Goal: Information Seeking & Learning: Stay updated

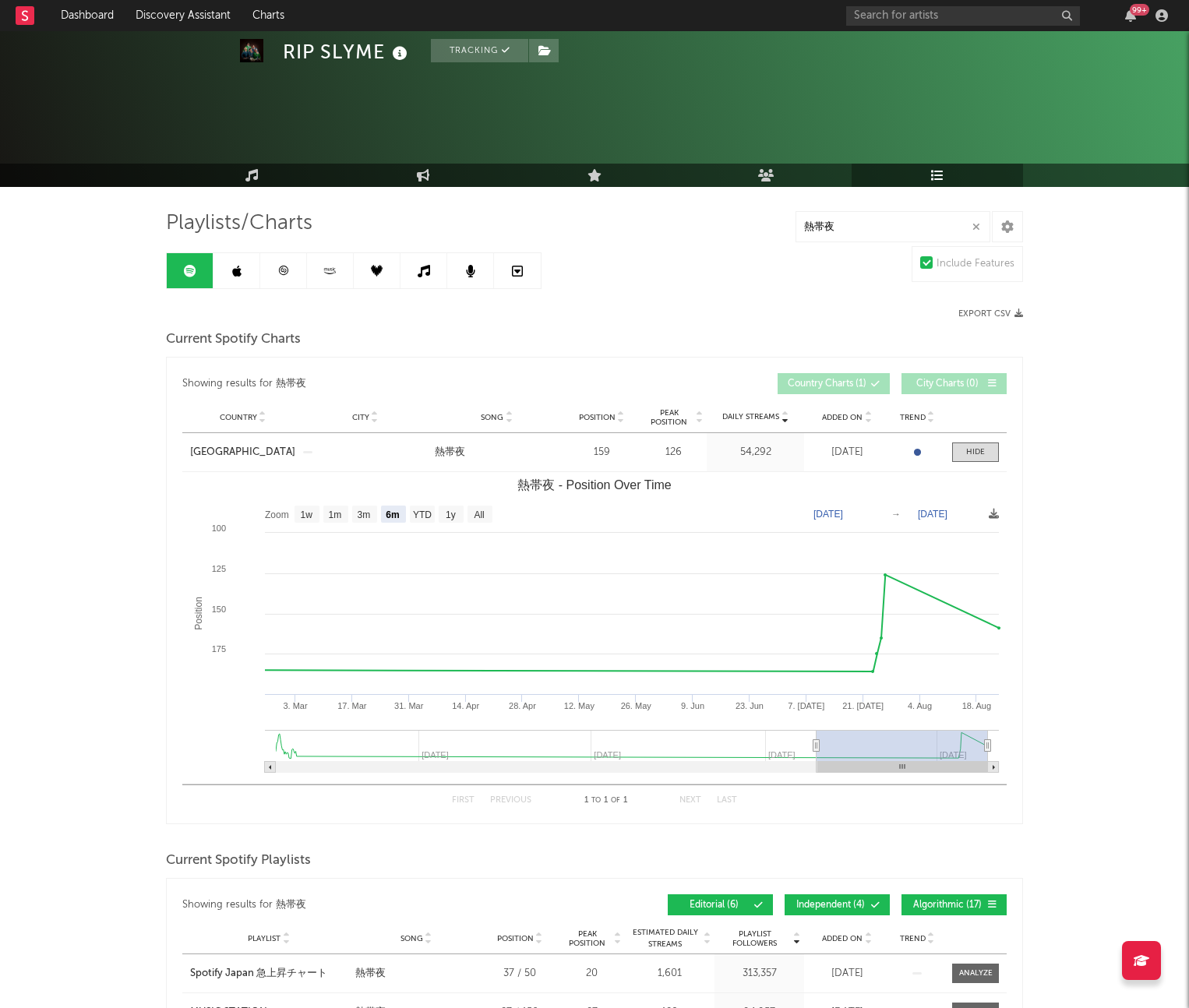
select select "6m"
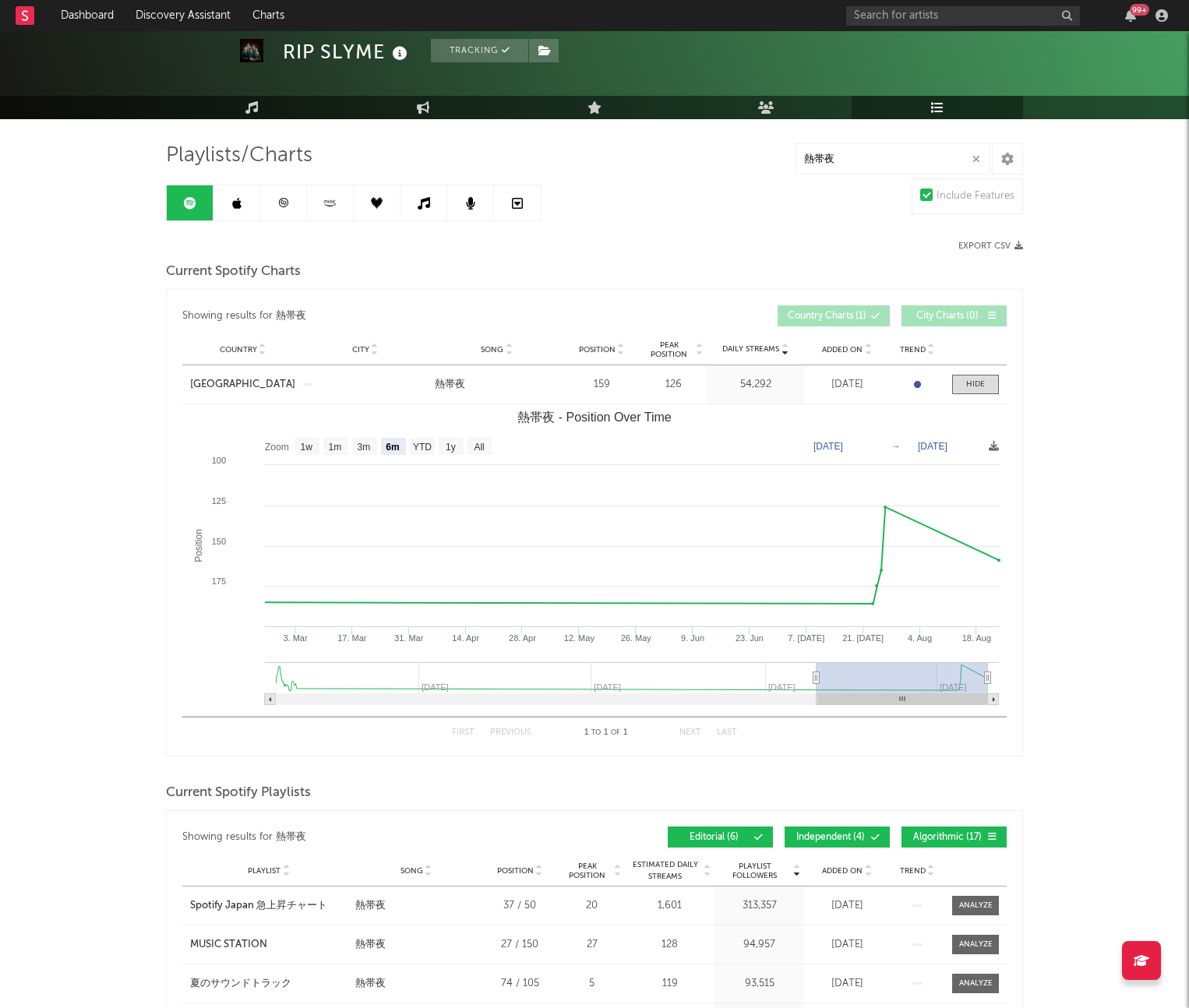
click at [224, 201] on link at bounding box center [237, 202] width 47 height 35
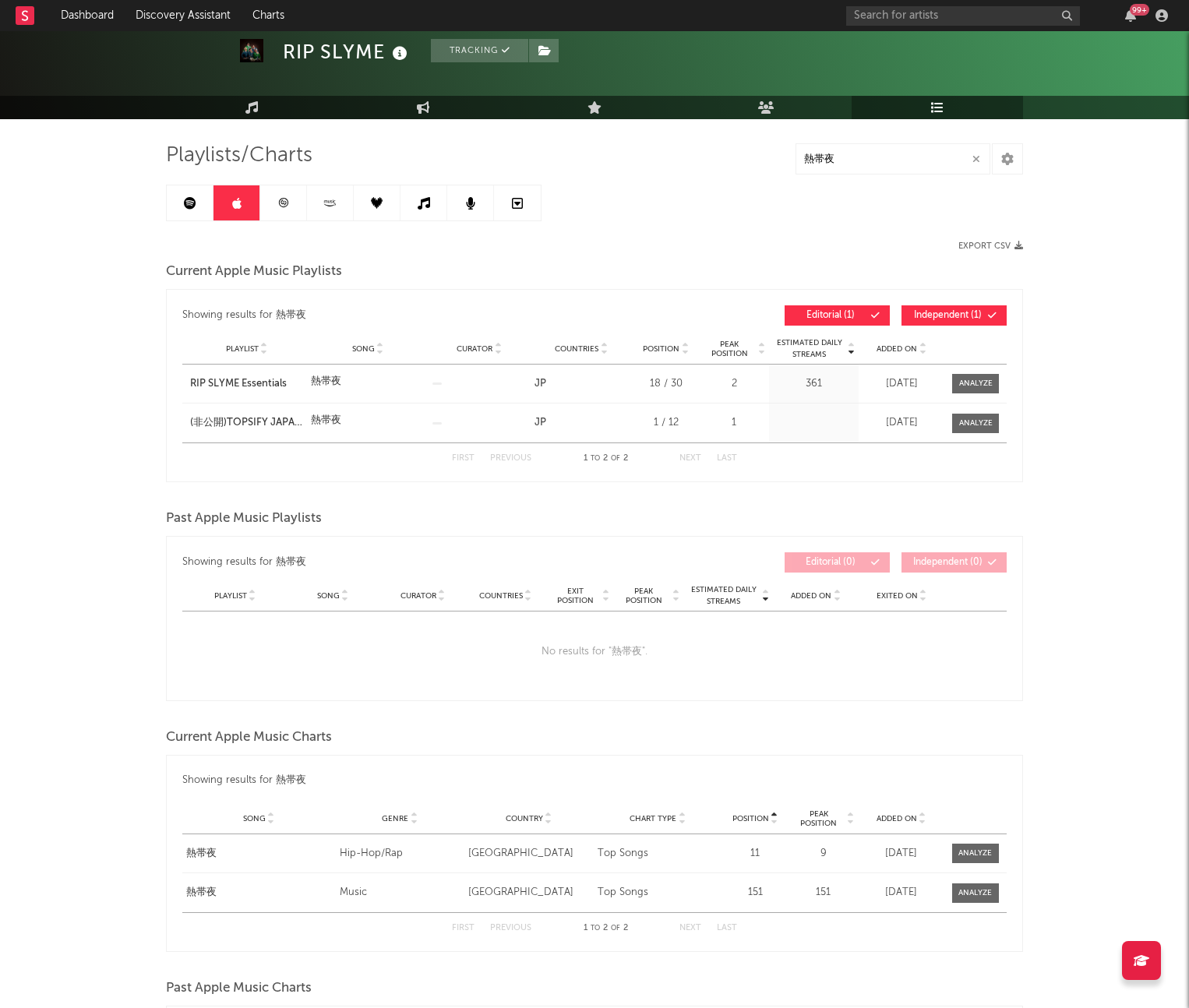
click at [285, 207] on icon at bounding box center [283, 202] width 9 height 9
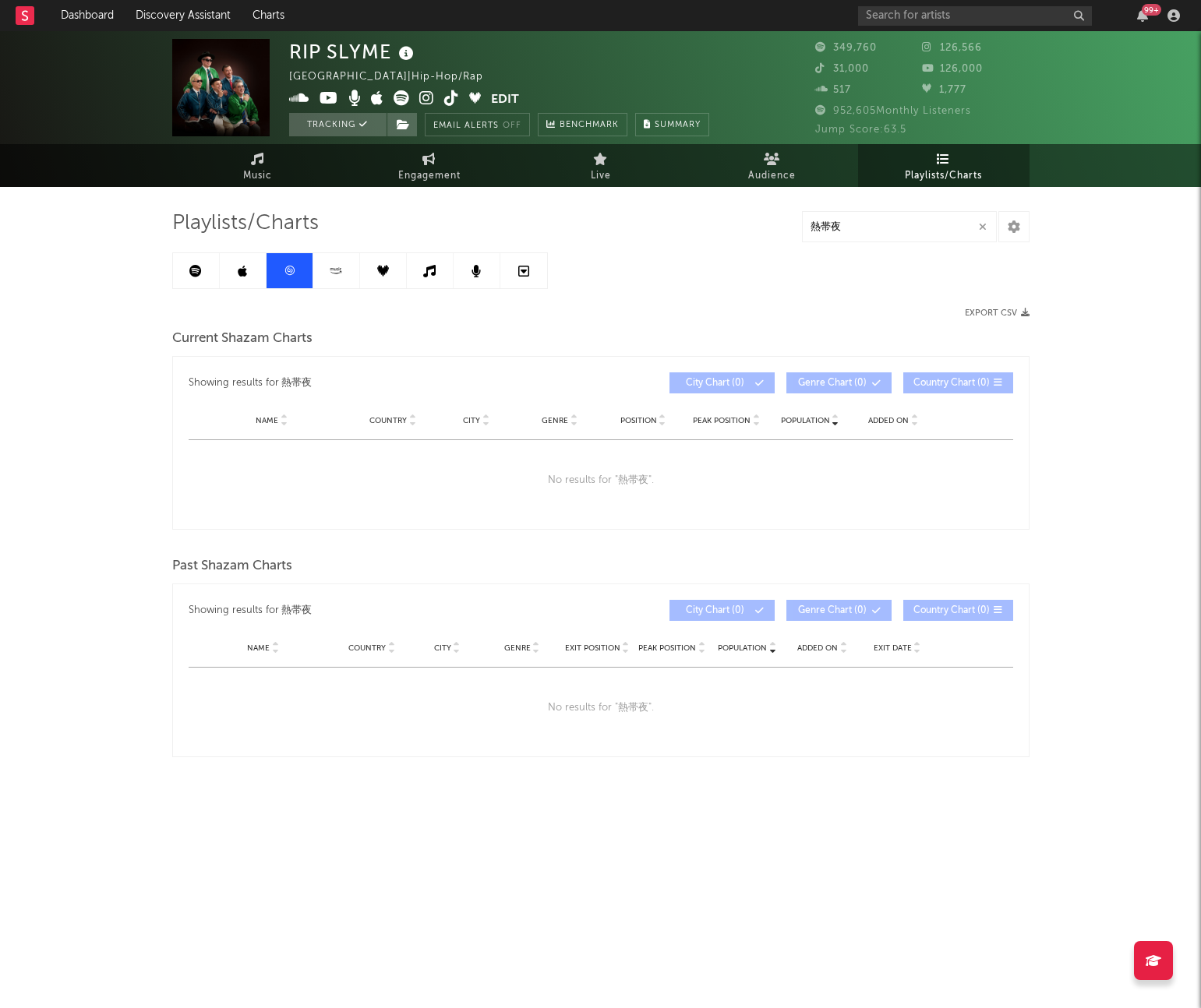
click at [332, 262] on link at bounding box center [336, 271] width 47 height 35
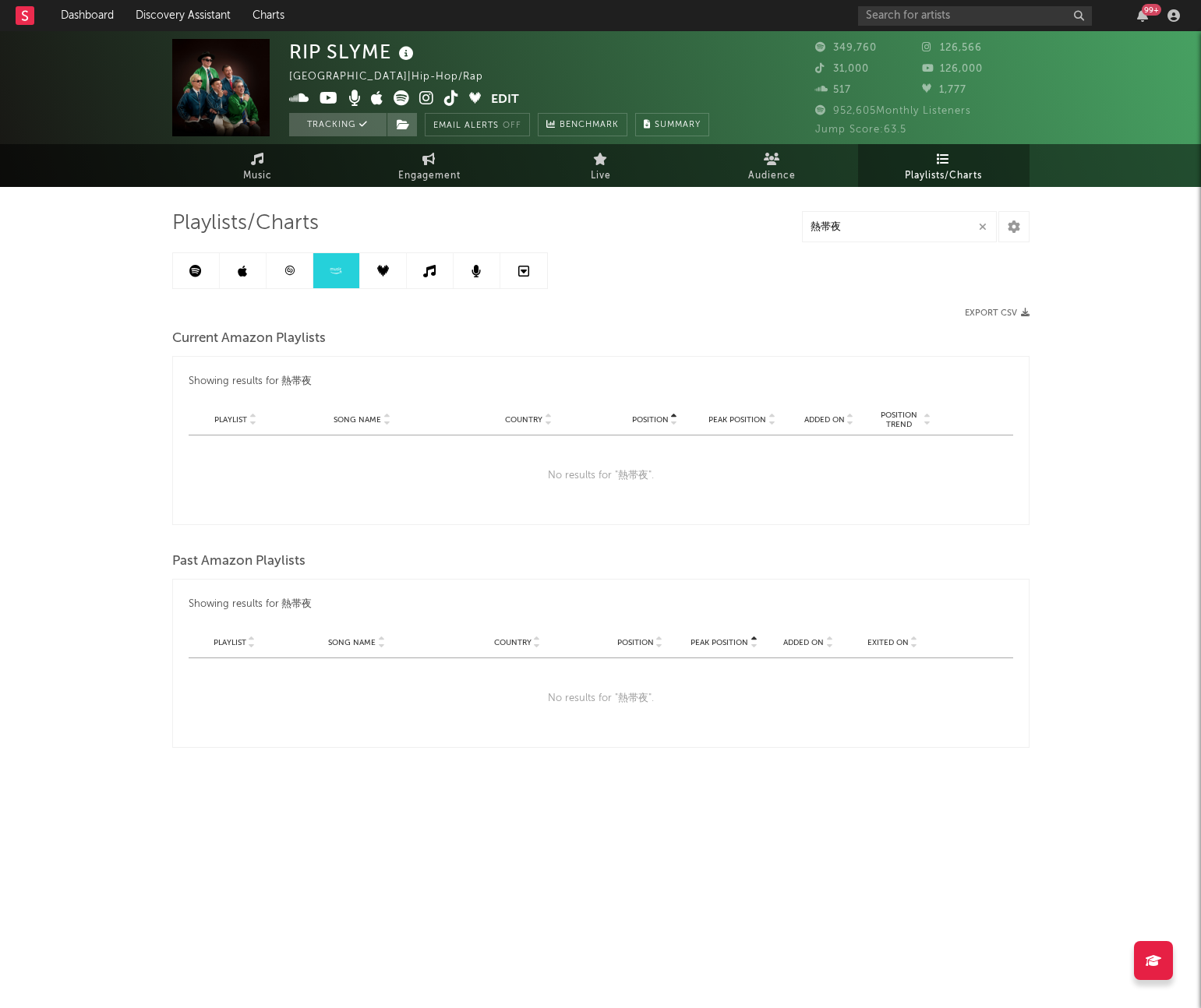
click at [376, 279] on link at bounding box center [383, 271] width 47 height 35
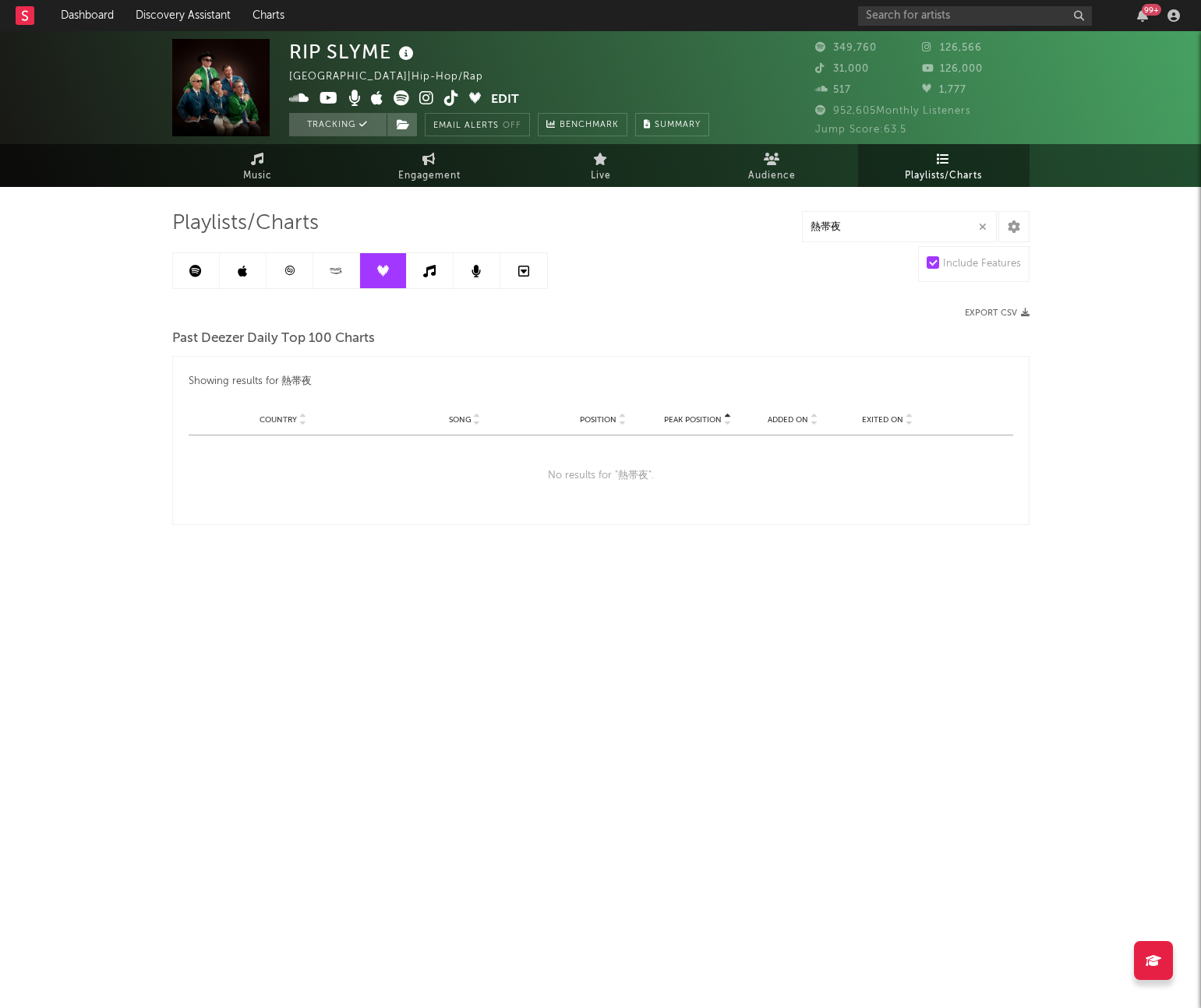
click at [426, 282] on link at bounding box center [430, 271] width 47 height 35
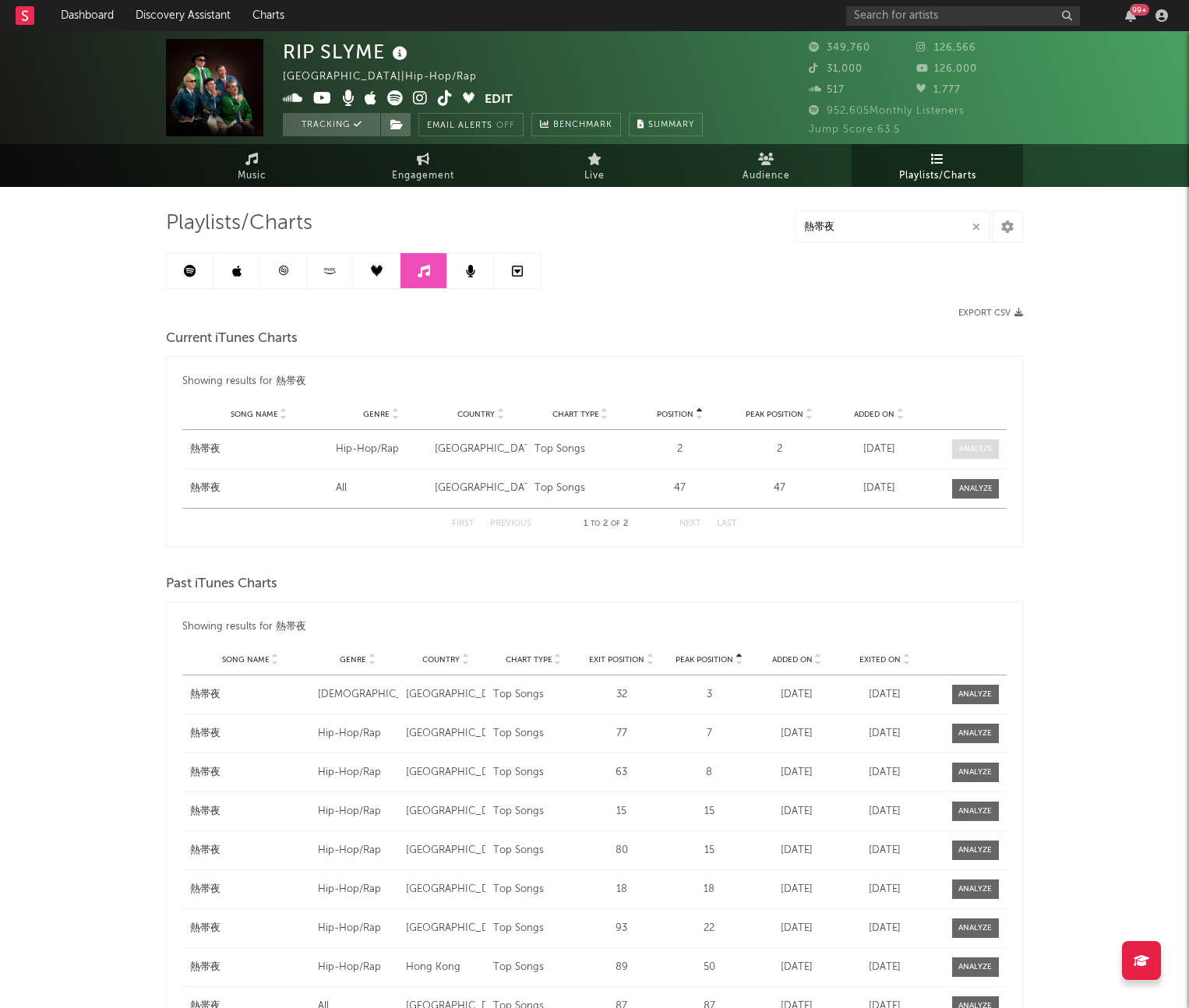
click at [981, 445] on div at bounding box center [975, 449] width 33 height 12
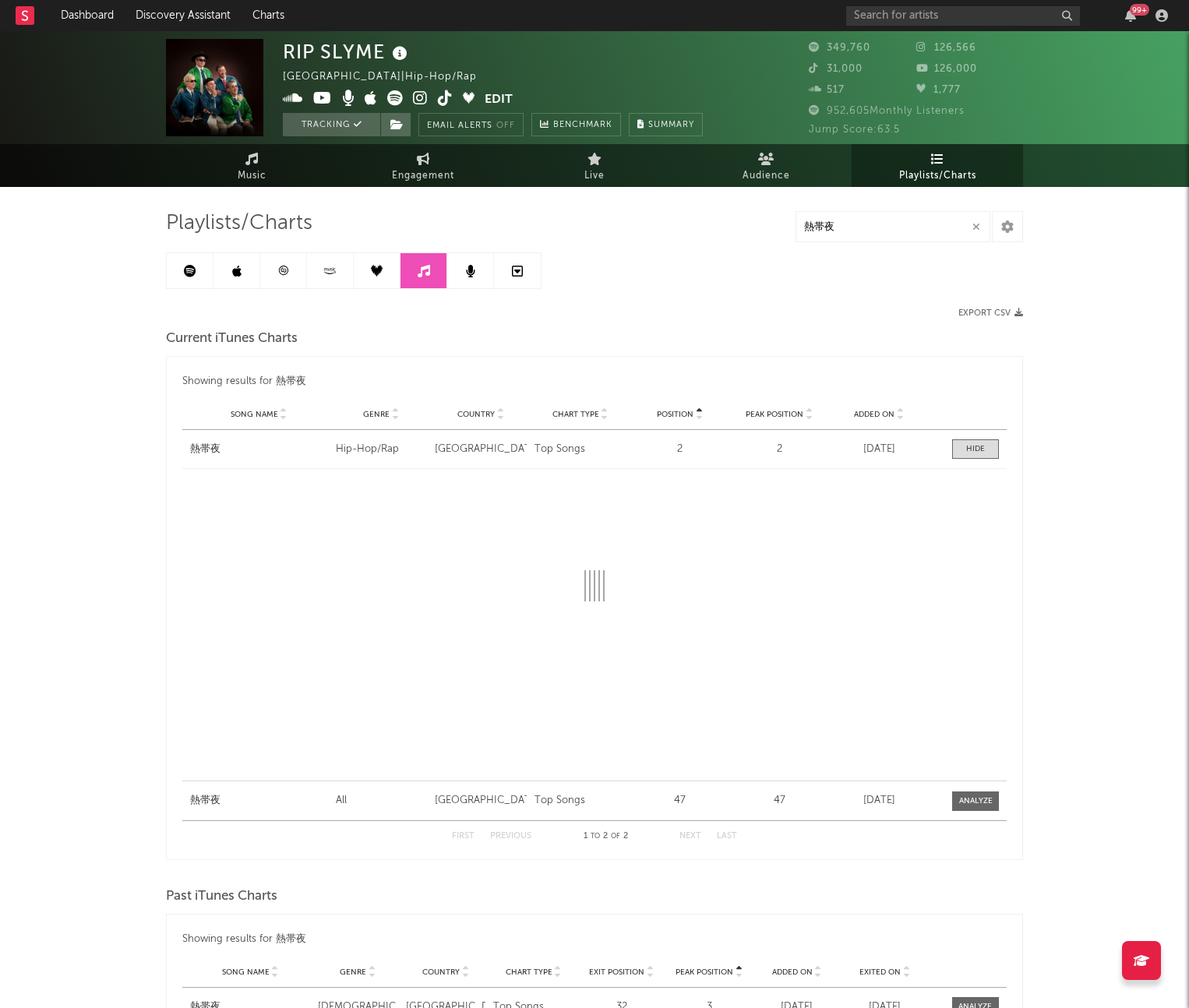
select select "6m"
